Goal: Information Seeking & Learning: Learn about a topic

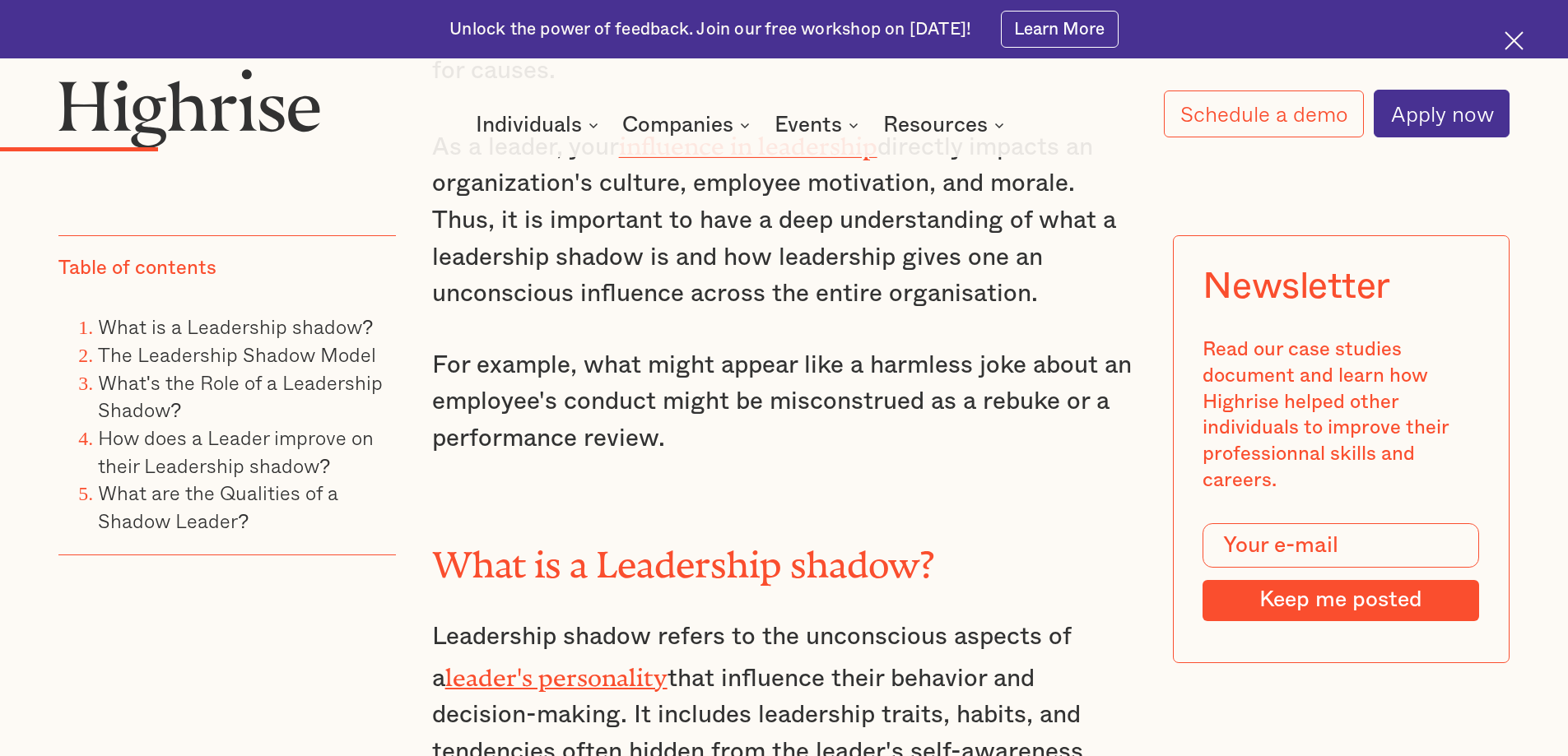
scroll to position [2304, 0]
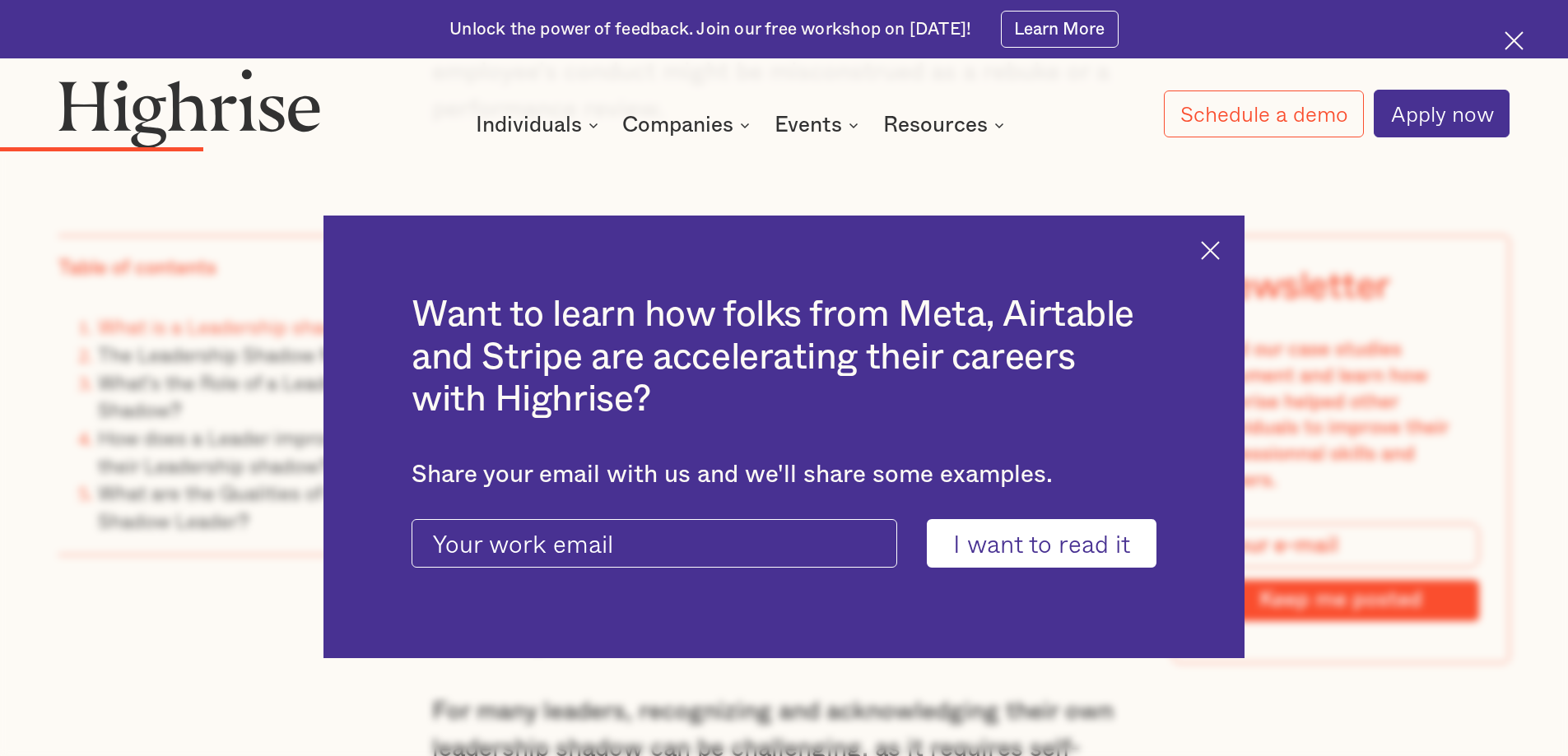
click at [1219, 250] on img at bounding box center [1210, 250] width 19 height 19
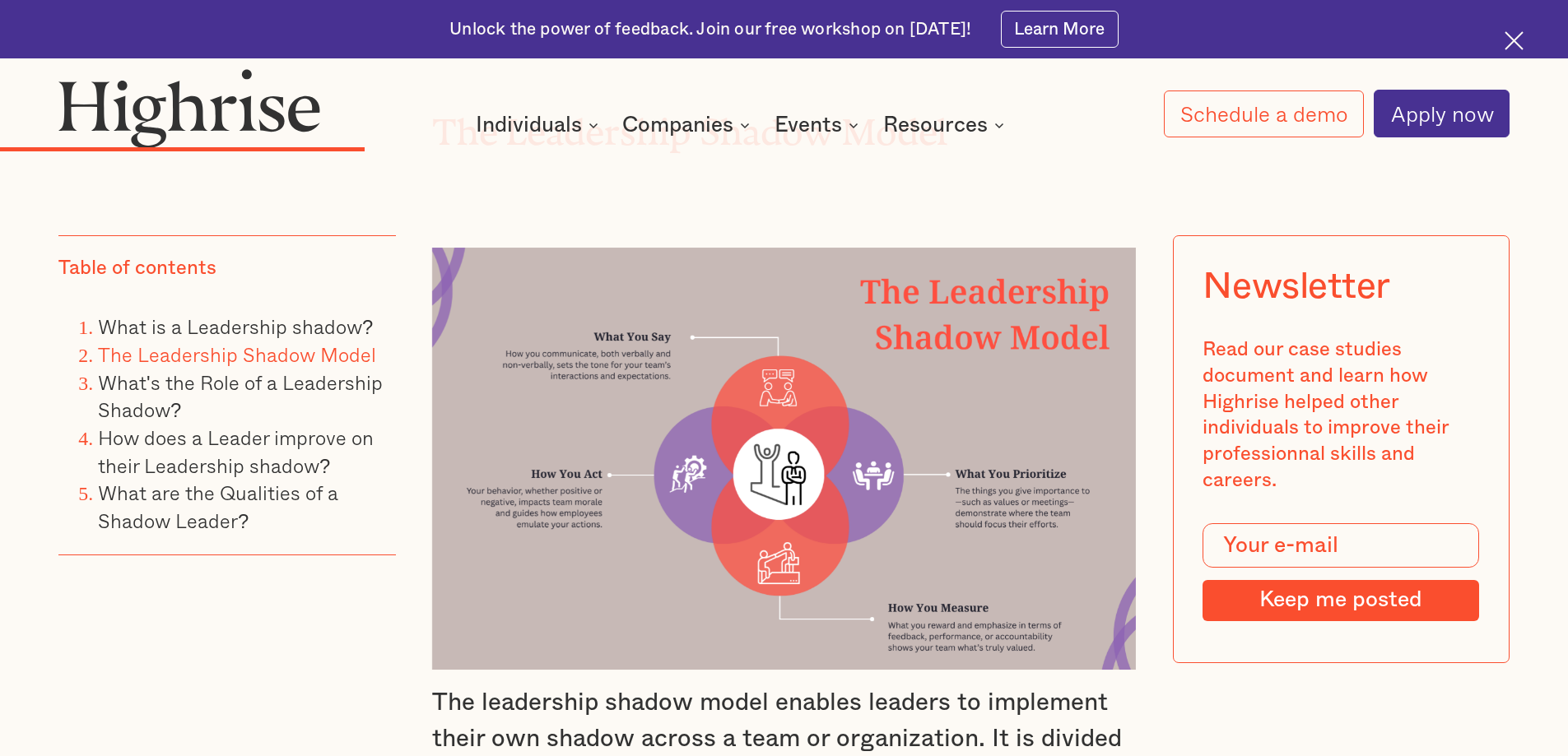
scroll to position [3455, 0]
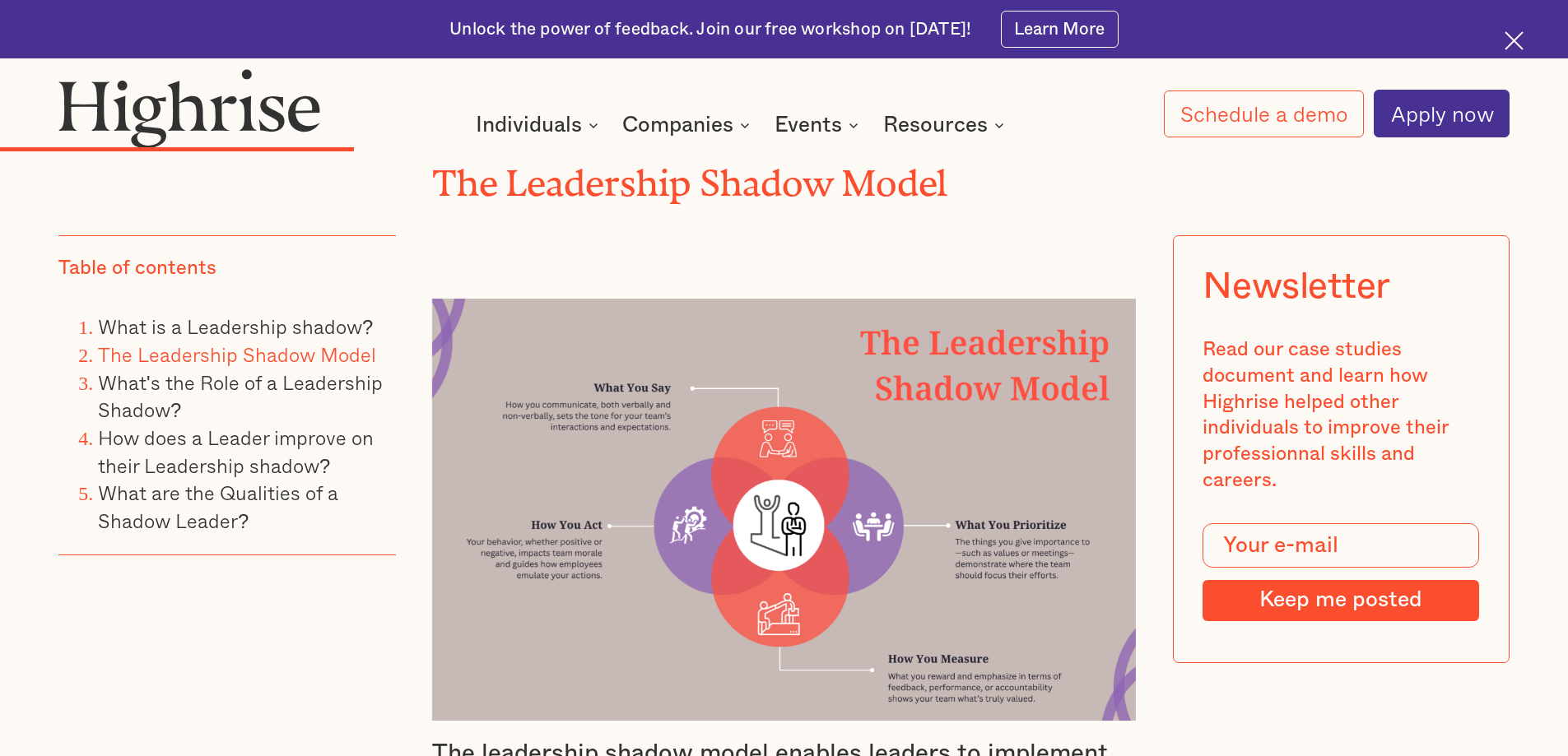
click at [498, 298] on img at bounding box center [784, 509] width 704 height 423
click at [518, 365] on img at bounding box center [784, 509] width 704 height 423
click at [574, 469] on img at bounding box center [784, 509] width 704 height 423
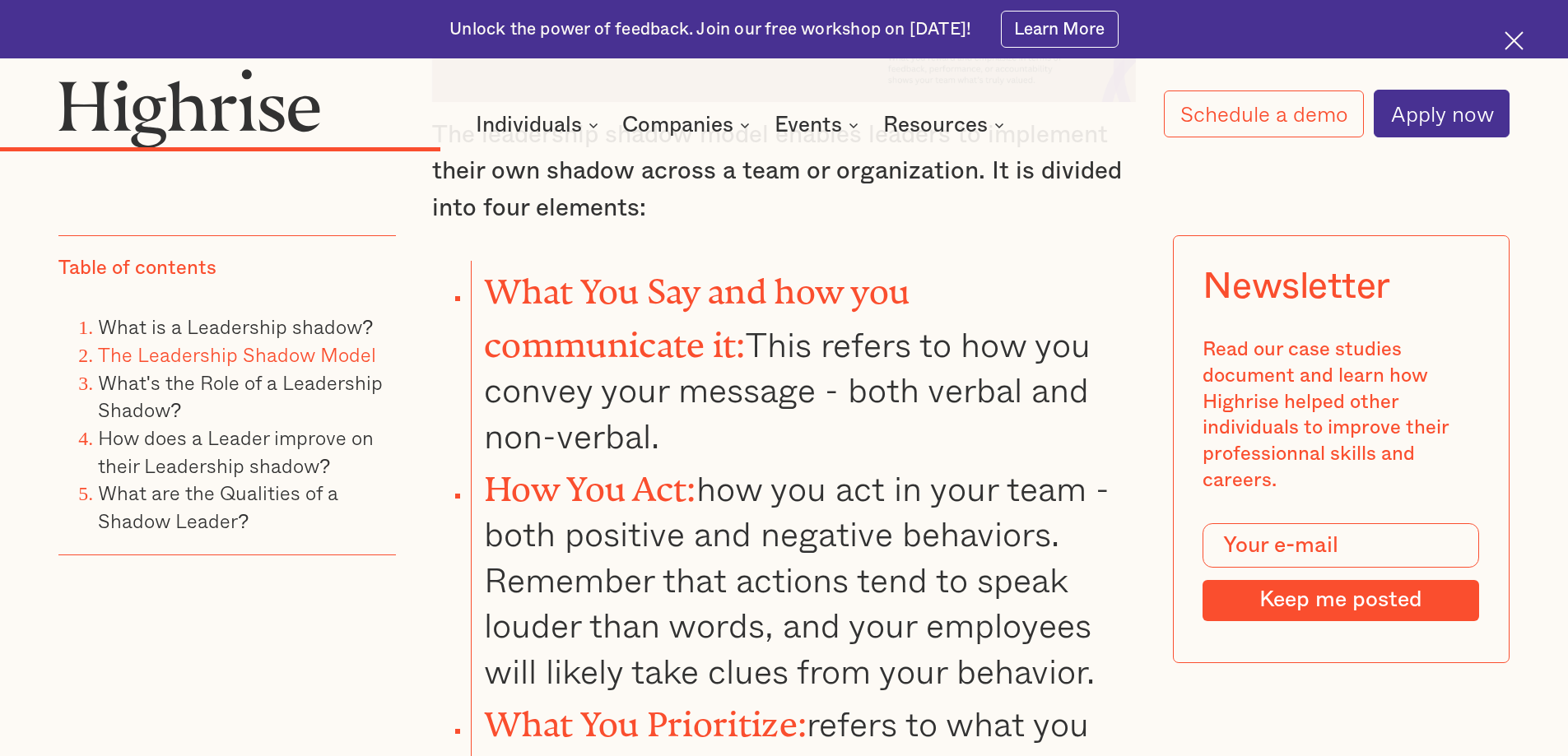
scroll to position [4031, 0]
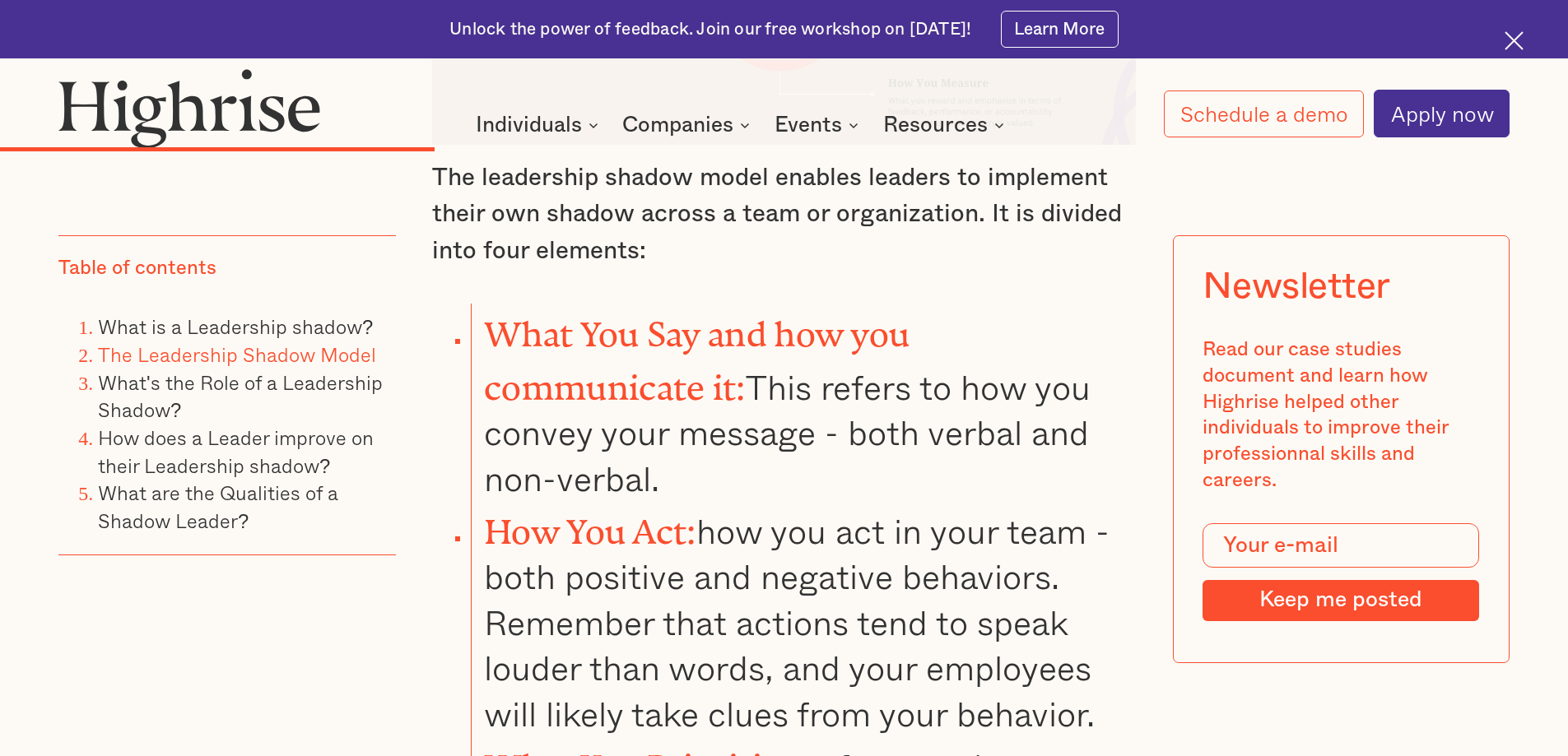
click at [559, 501] on li "How You Act: how you act in your team -both positive and negative behaviors. Re…" at bounding box center [804, 618] width 665 height 235
click at [547, 523] on li "How You Act: how you act in your team -both positive and negative behaviors. Re…" at bounding box center [804, 618] width 665 height 235
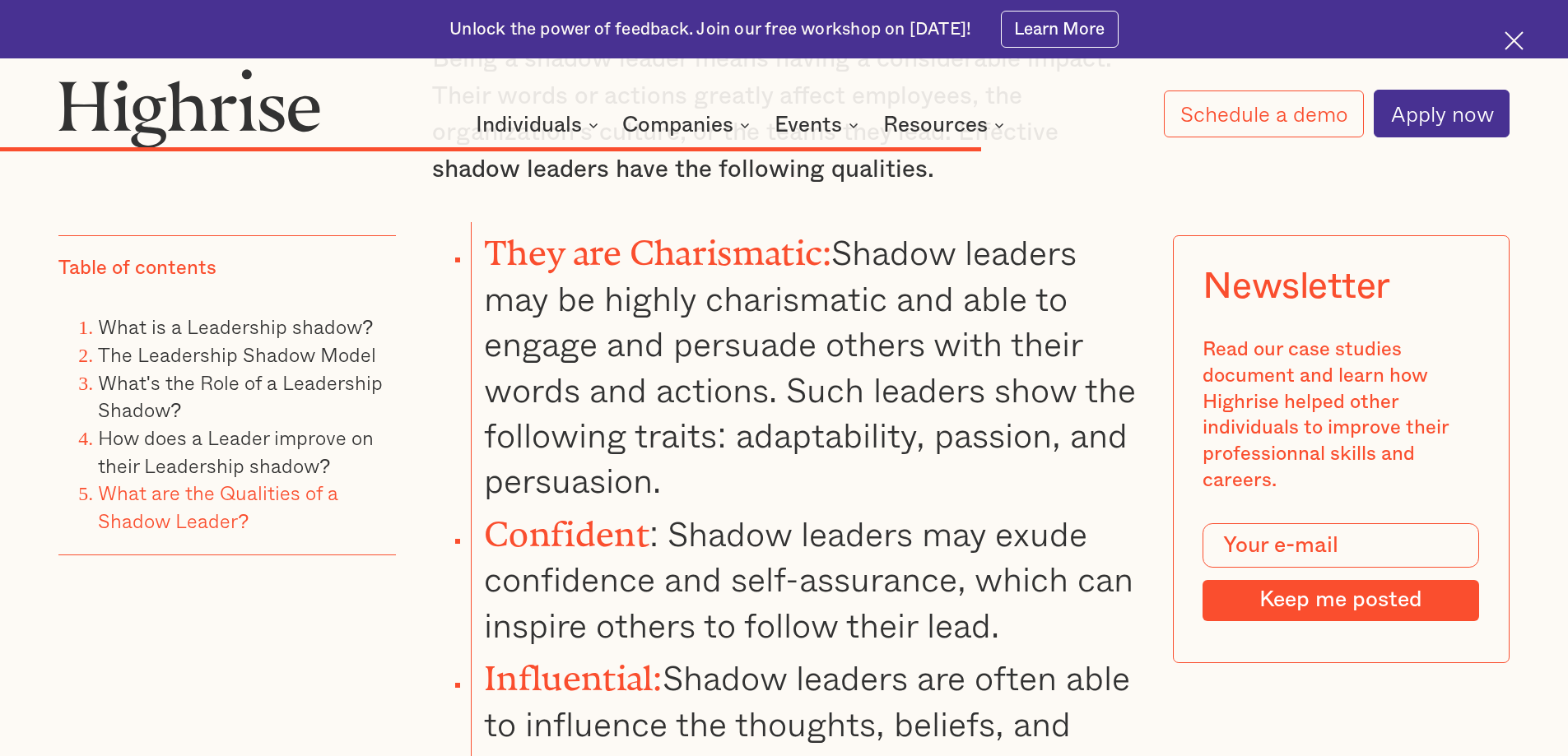
scroll to position [7732, 0]
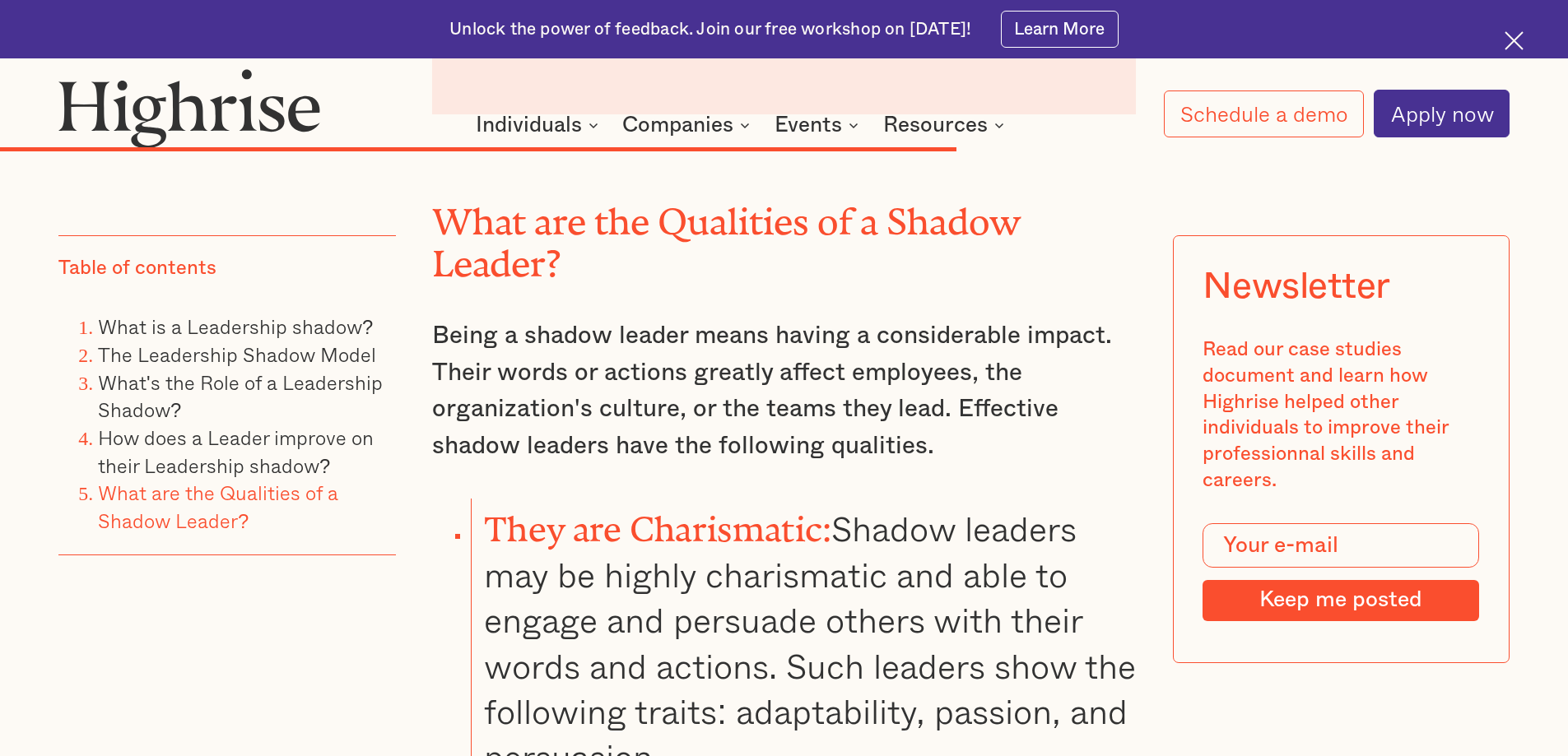
click at [249, 663] on div "Table of contents What is a Leadership shadow? The Leadership Shadow Model What…" at bounding box center [226, 480] width 337 height 490
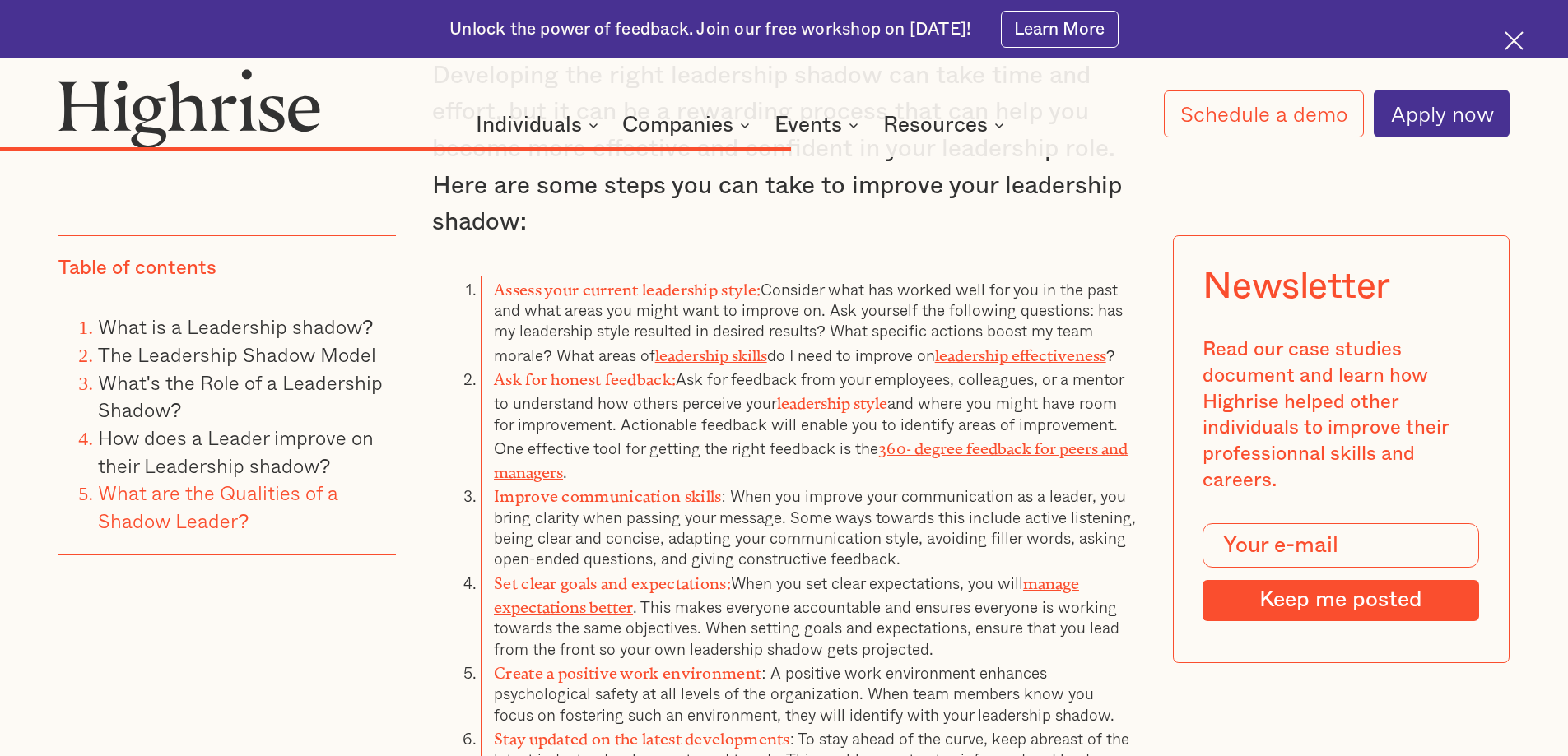
scroll to position [6499, 0]
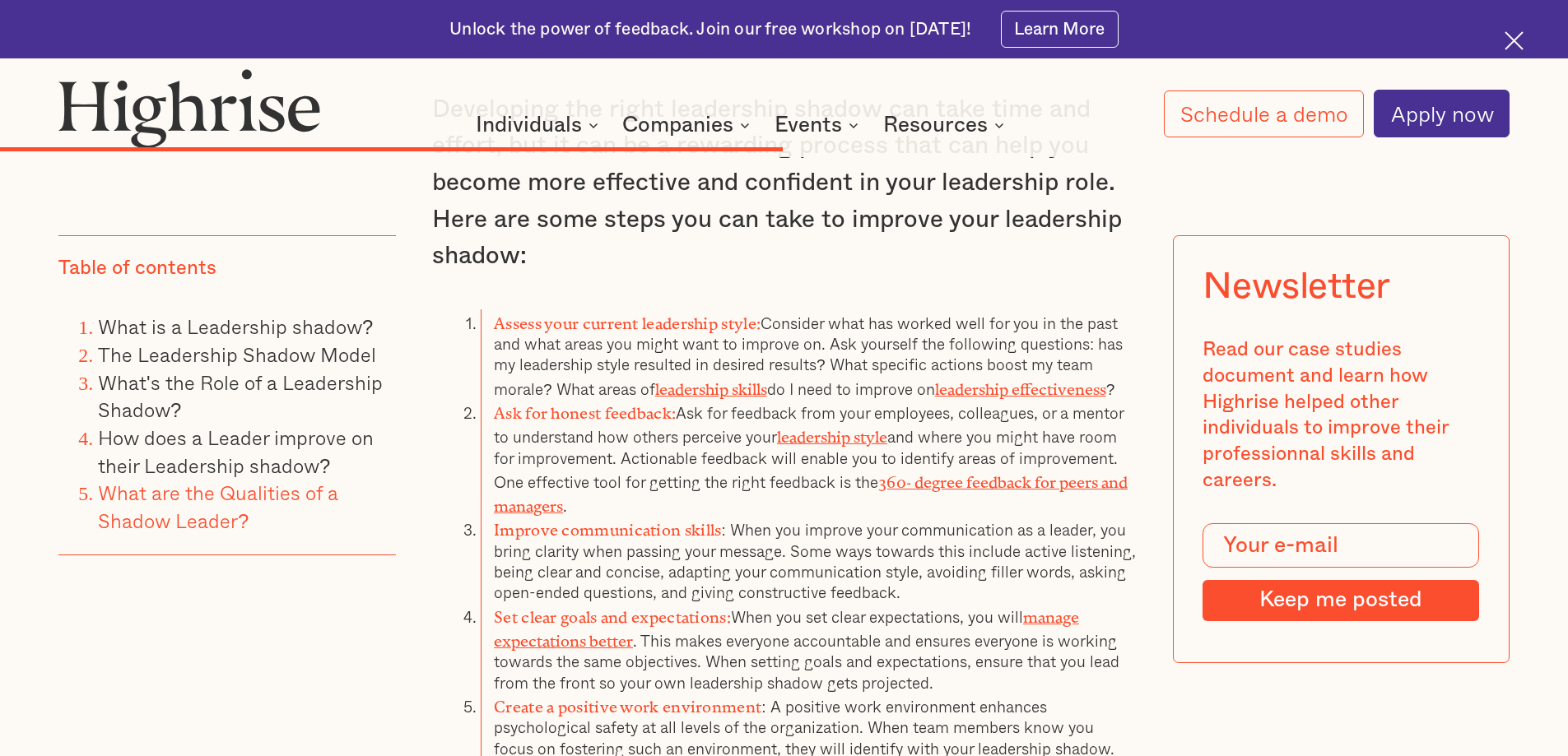
click at [788, 516] on li "Improve communication skills : When you improve your communication as a leader,…" at bounding box center [808, 559] width 655 height 87
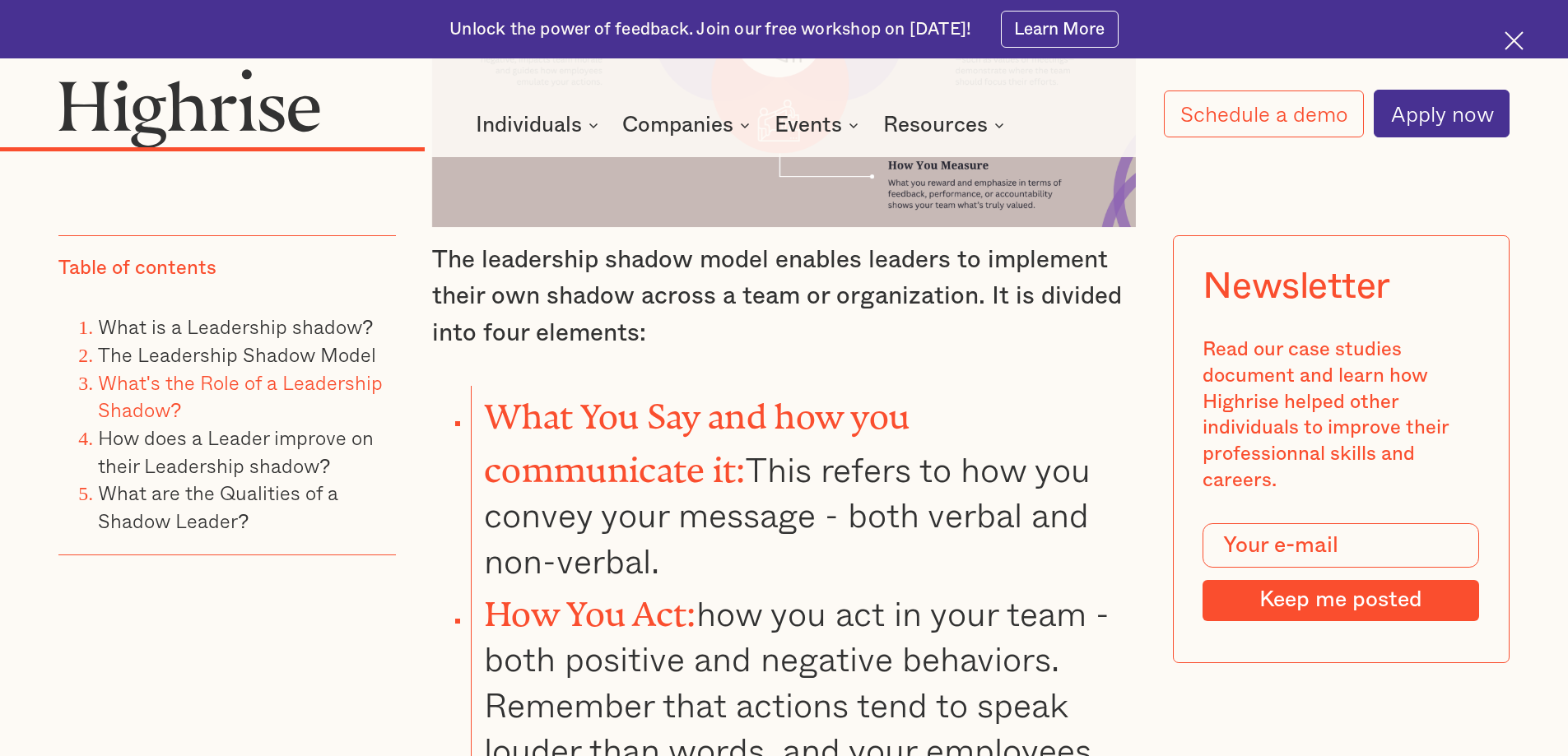
scroll to position [4031, 0]
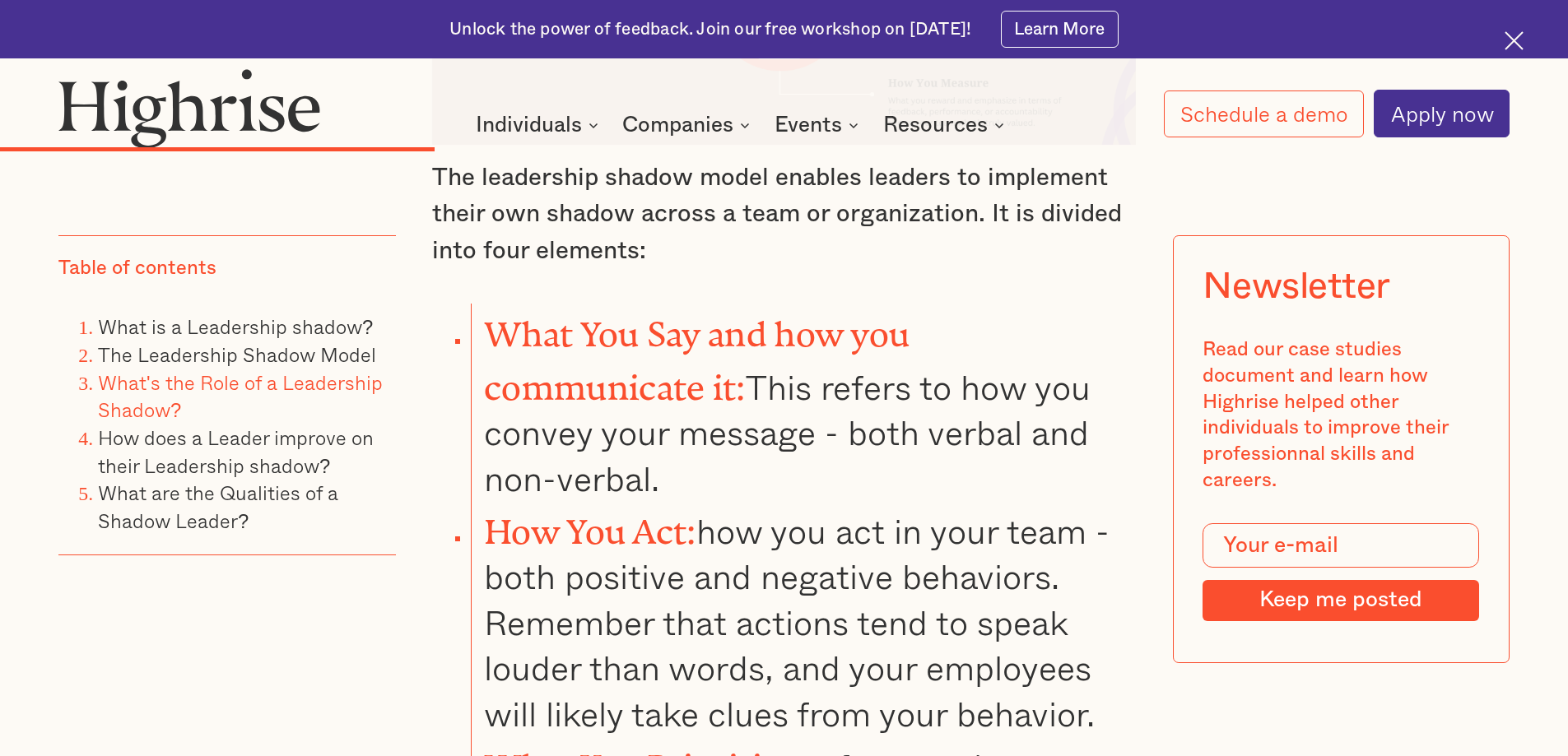
click at [733, 501] on li "How You Act: how you act in your team -both positive and negative behaviors. Re…" at bounding box center [804, 618] width 665 height 235
click at [760, 513] on li "How You Act: how you act in your team -both positive and negative behaviors. Re…" at bounding box center [804, 618] width 665 height 235
drag, startPoint x: 823, startPoint y: 571, endPoint x: 822, endPoint y: 583, distance: 12.0
click at [822, 583] on li "How You Act: how you act in your team -both positive and negative behaviors. Re…" at bounding box center [804, 618] width 665 height 235
click at [835, 606] on li "How You Act: how you act in your team -both positive and negative behaviors. Re…" at bounding box center [804, 618] width 665 height 235
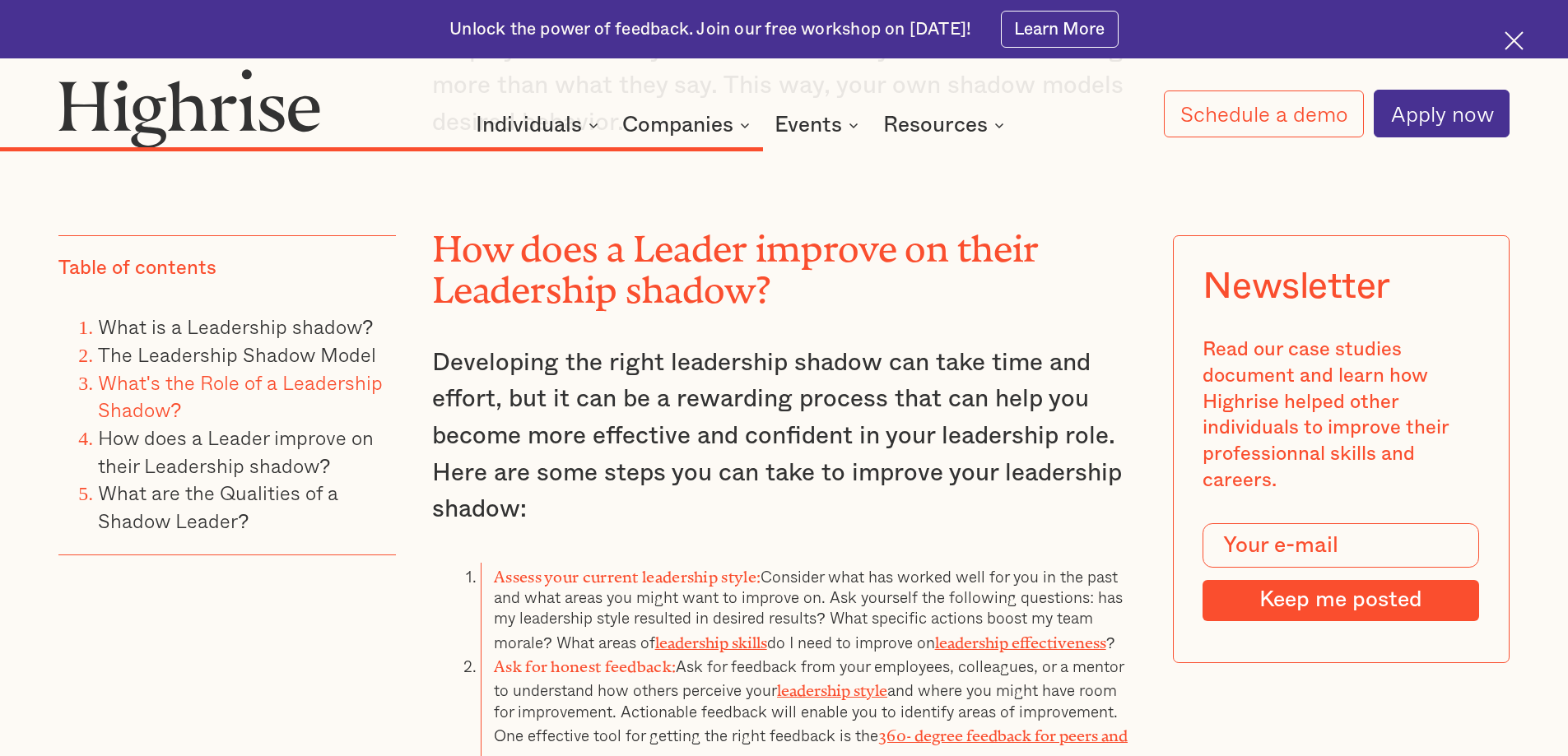
scroll to position [6417, 0]
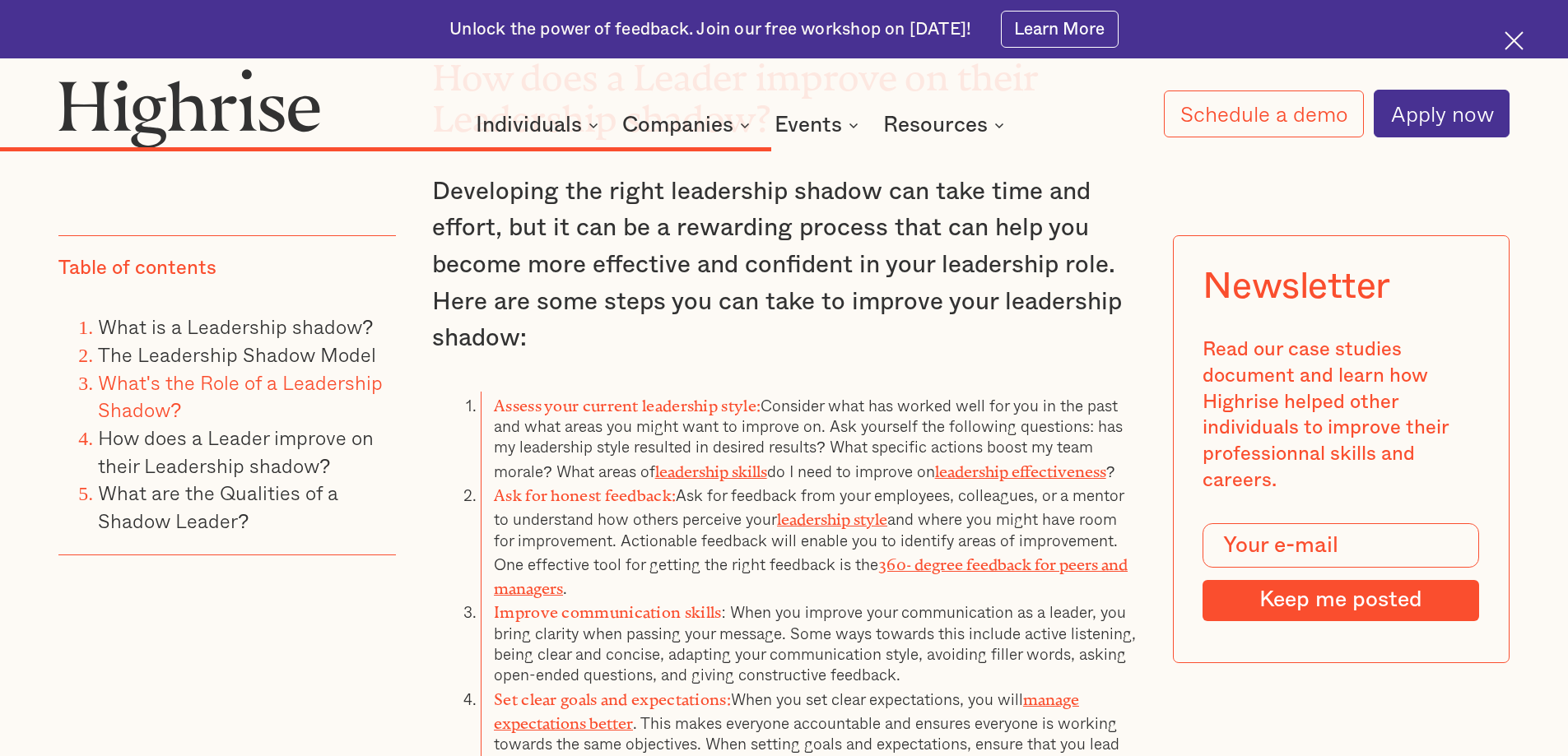
drag, startPoint x: 135, startPoint y: 657, endPoint x: 134, endPoint y: 643, distance: 14.0
click at [136, 657] on div "Table of contents What is a Leadership shadow? The Leadership Shadow Model What…" at bounding box center [226, 480] width 337 height 490
